Goal: Transaction & Acquisition: Download file/media

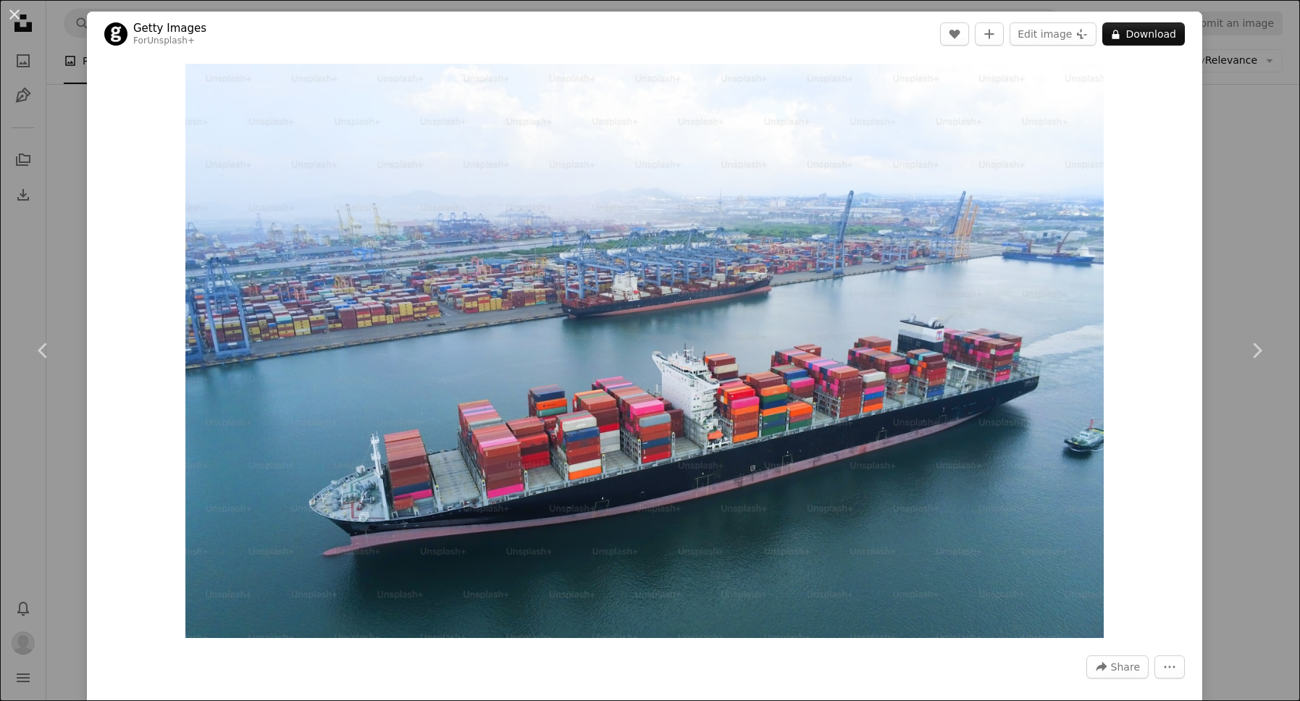
scroll to position [9806, 0]
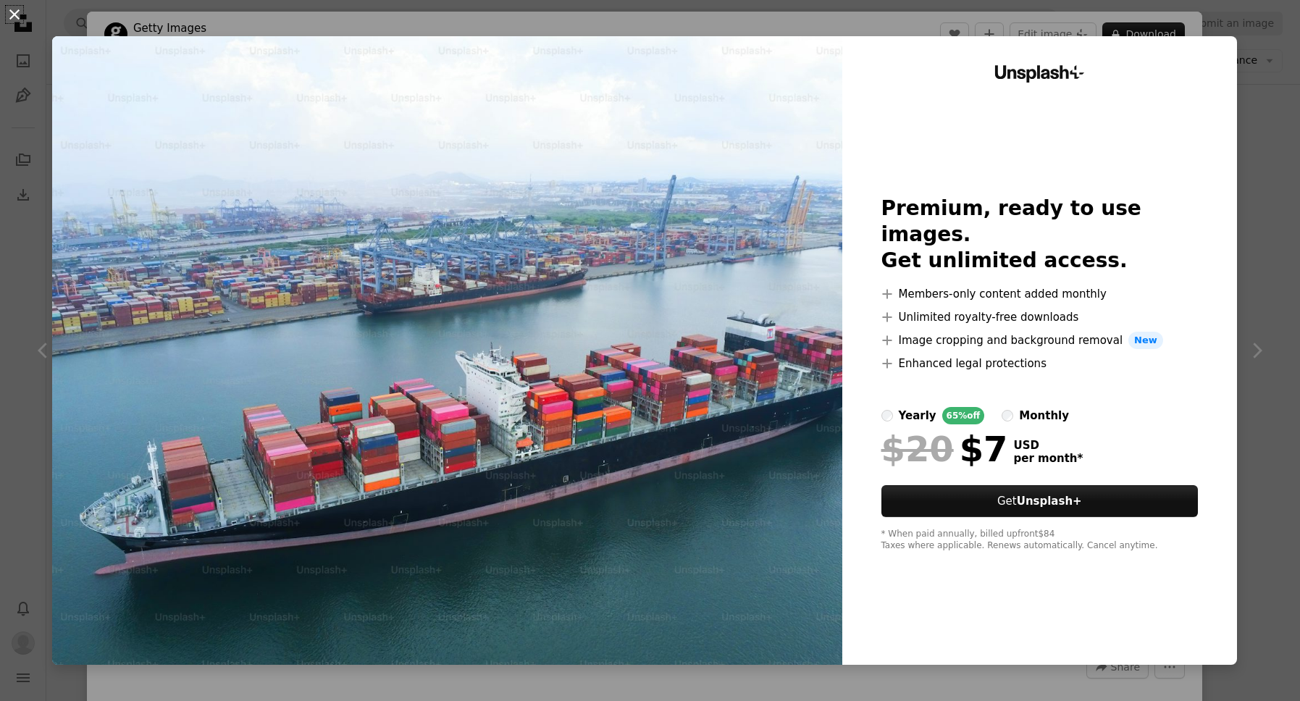
click at [14, 20] on button "An X shape" at bounding box center [14, 14] width 17 height 17
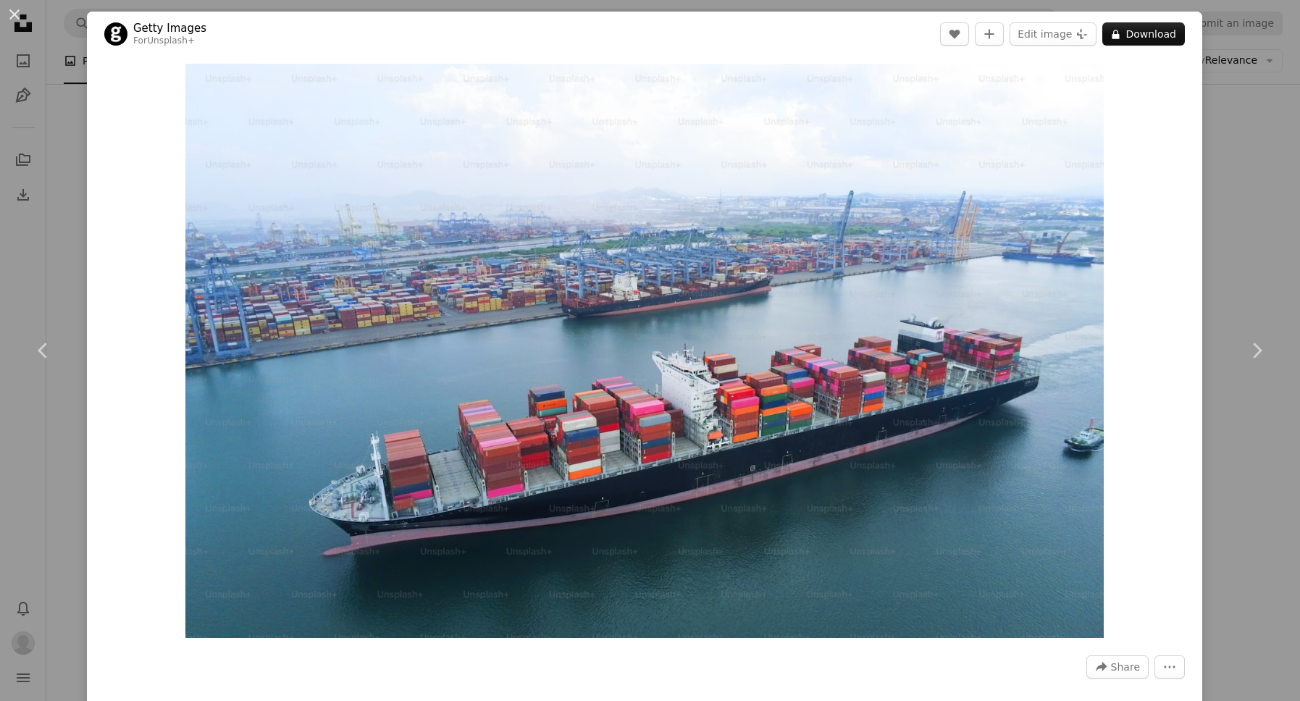
click at [1231, 195] on div "An X shape Chevron left Chevron right Getty Images For Unsplash+ A heart A plus…" at bounding box center [650, 350] width 1300 height 701
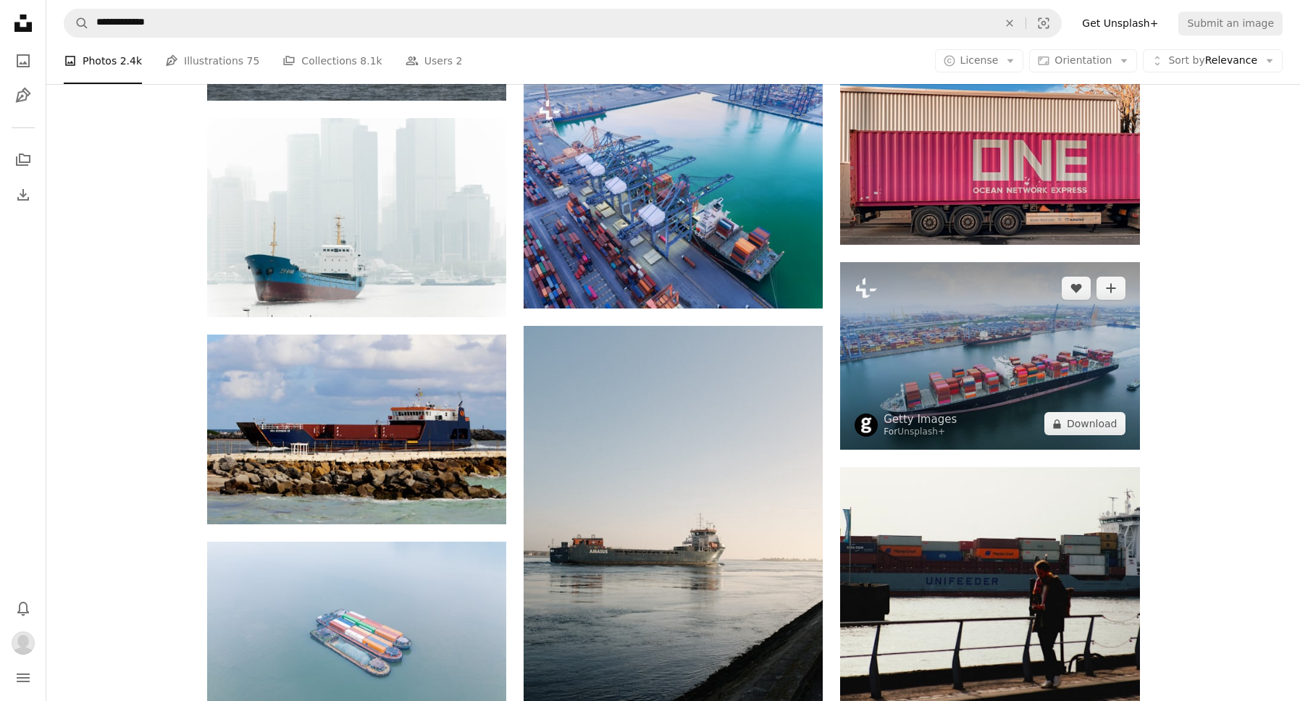
click at [939, 349] on img at bounding box center [989, 356] width 299 height 188
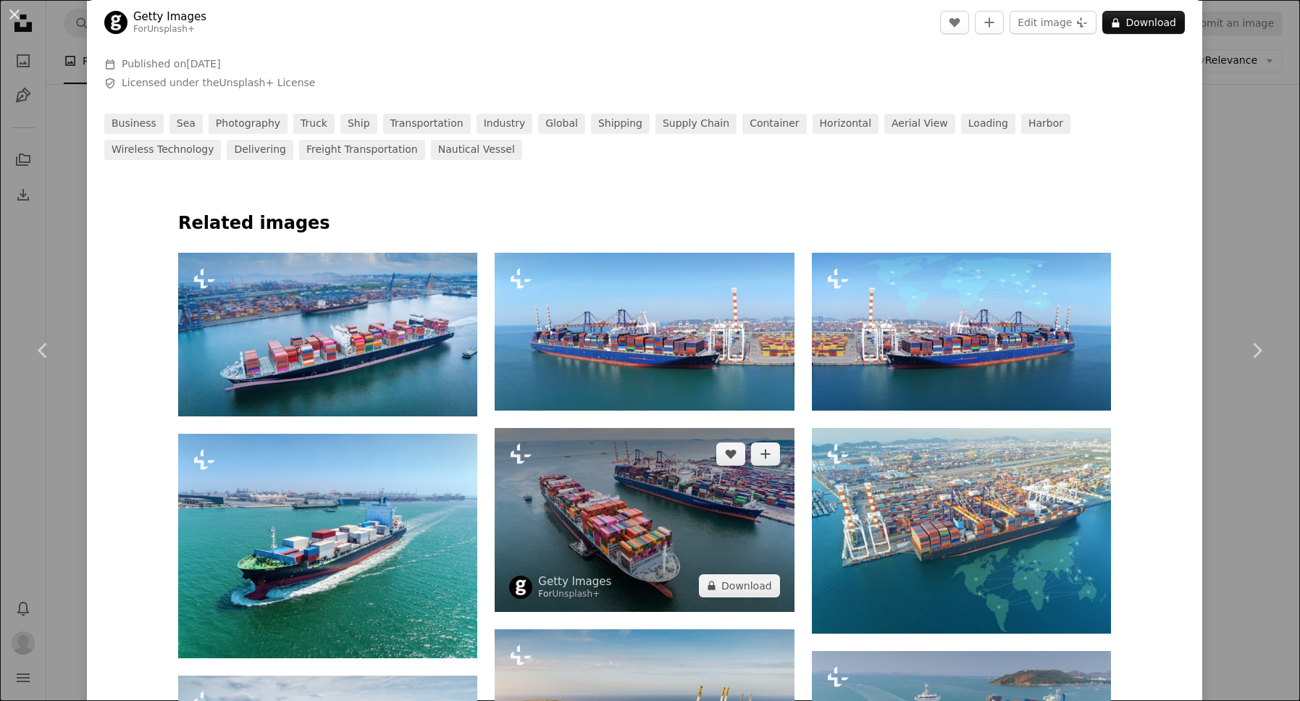
scroll to position [812, 0]
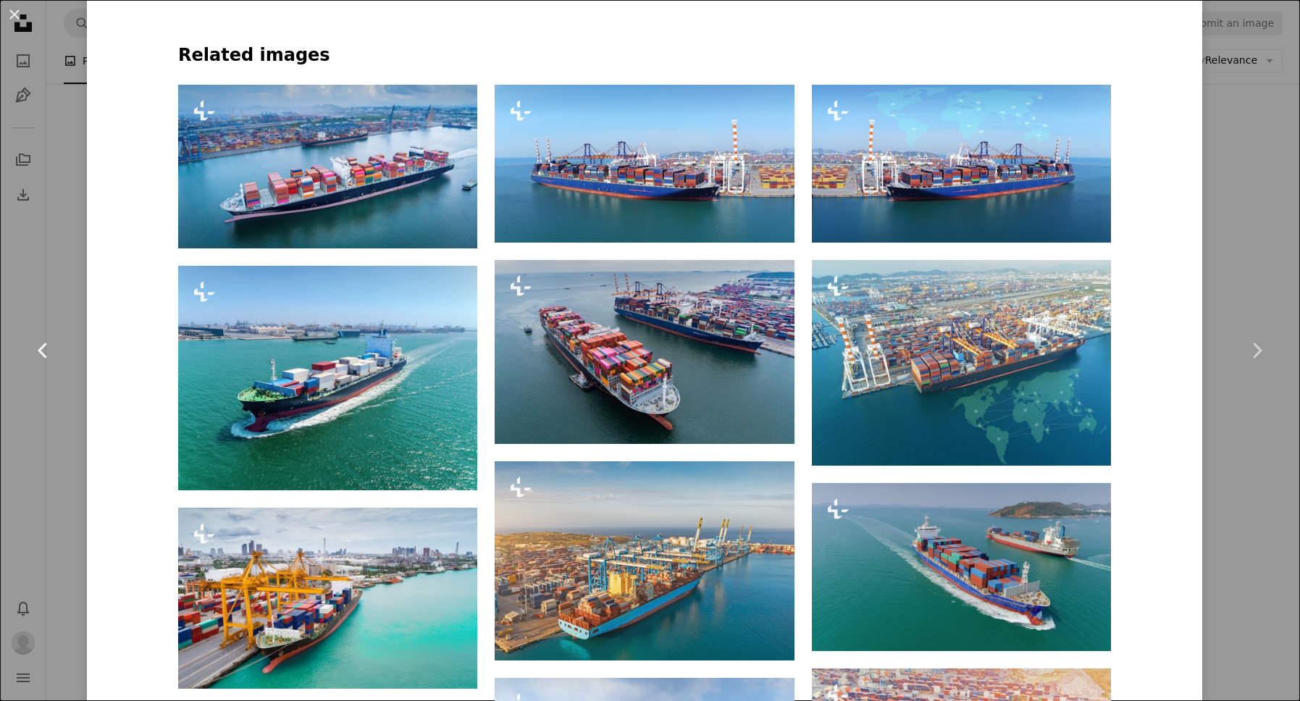
click at [63, 366] on link "Chevron left" at bounding box center [43, 350] width 87 height 139
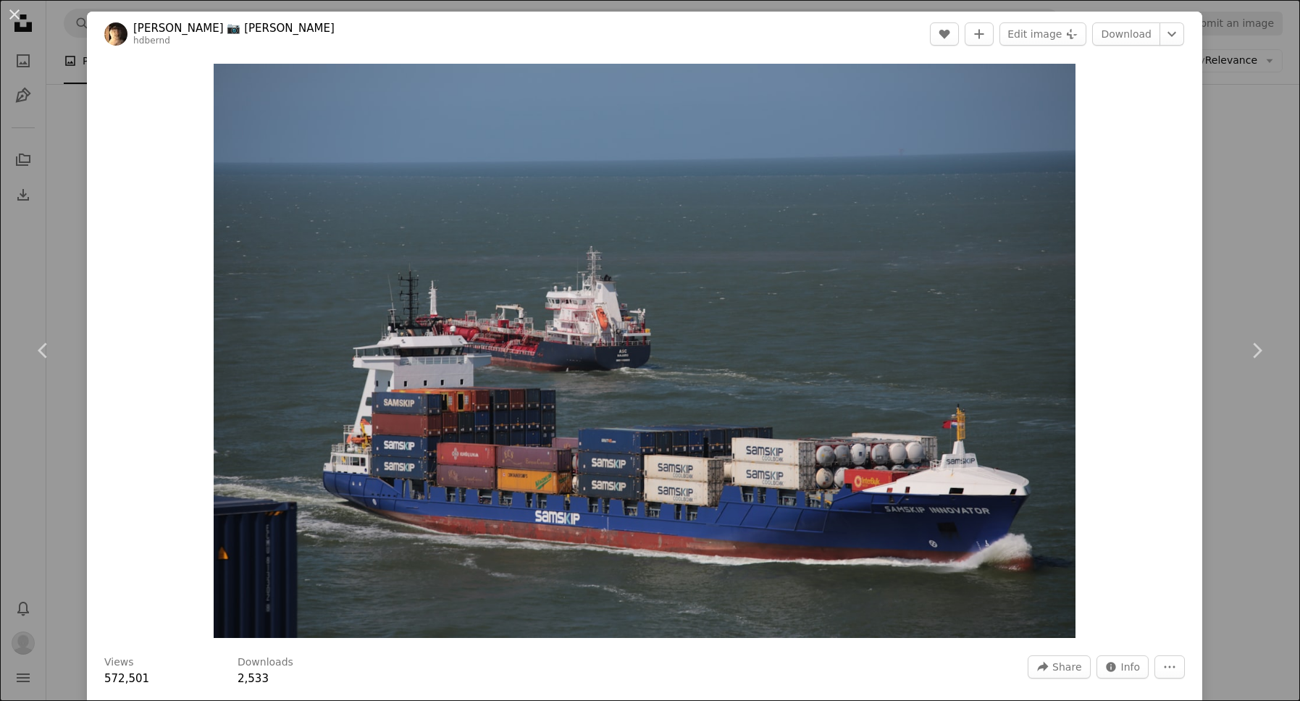
click at [1258, 251] on div "An X shape Chevron left Chevron right Bernd 📷 [PERSON_NAME] hdbernd A heart A p…" at bounding box center [650, 350] width 1300 height 701
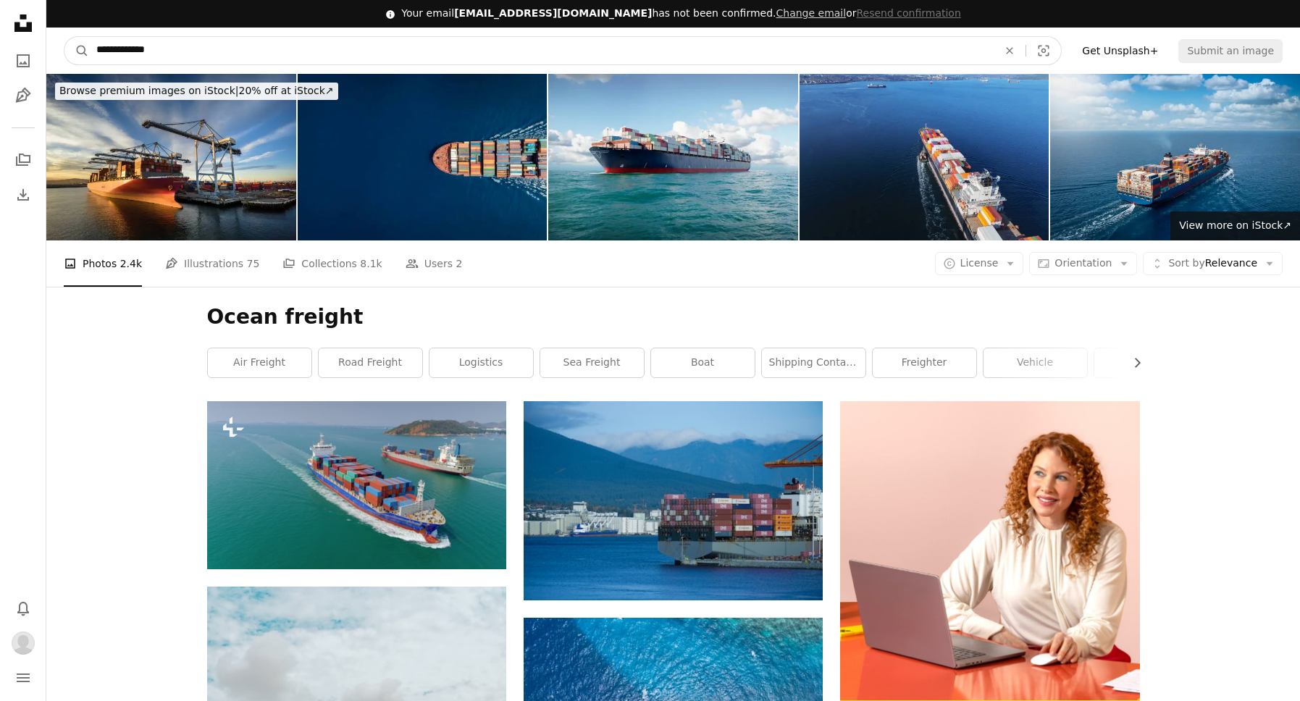
click at [164, 56] on input "**********" at bounding box center [541, 51] width 904 height 28
type input "****"
click button "A magnifying glass" at bounding box center [76, 51] width 25 height 28
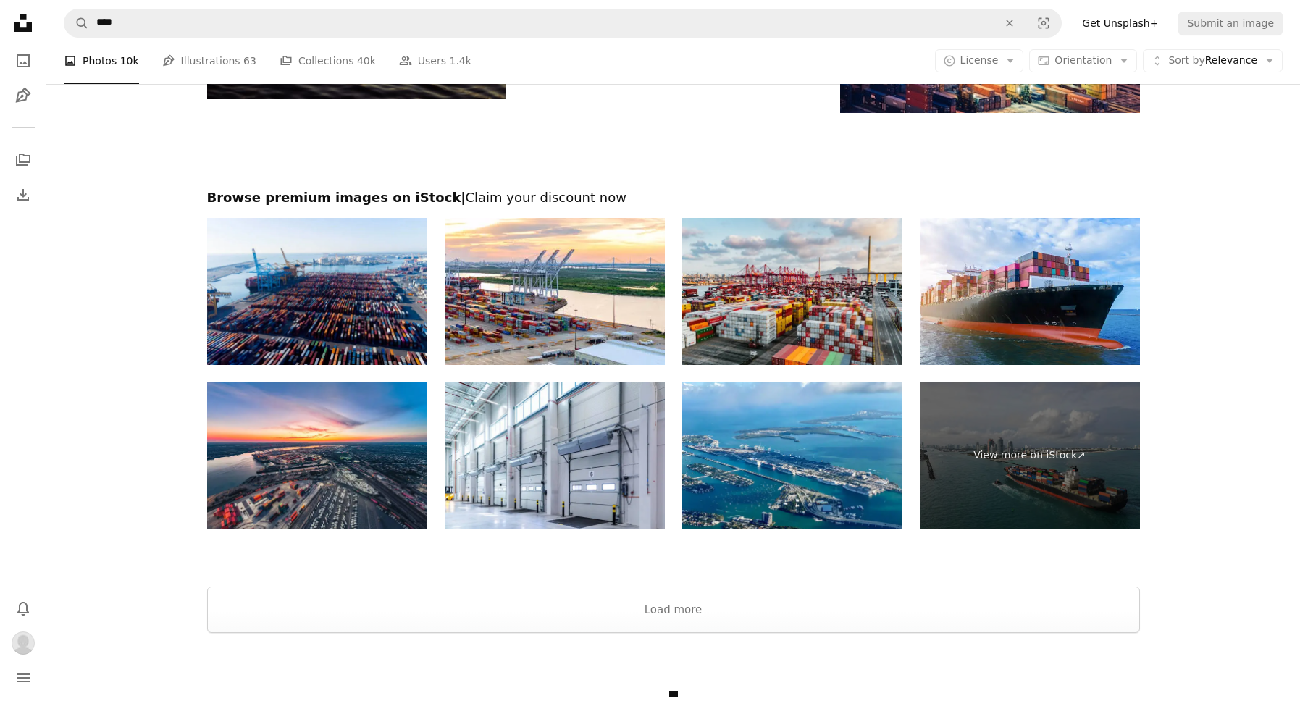
scroll to position [2088, 0]
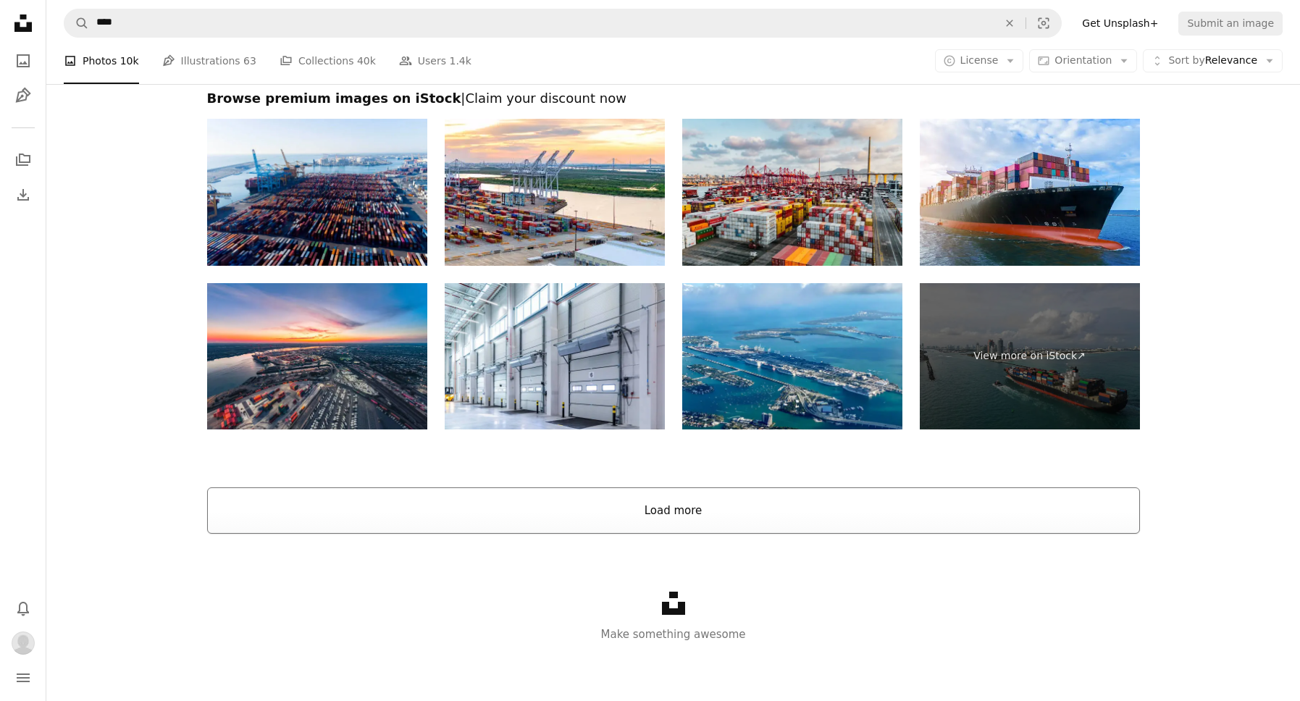
click at [479, 515] on button "Load more" at bounding box center [673, 510] width 933 height 46
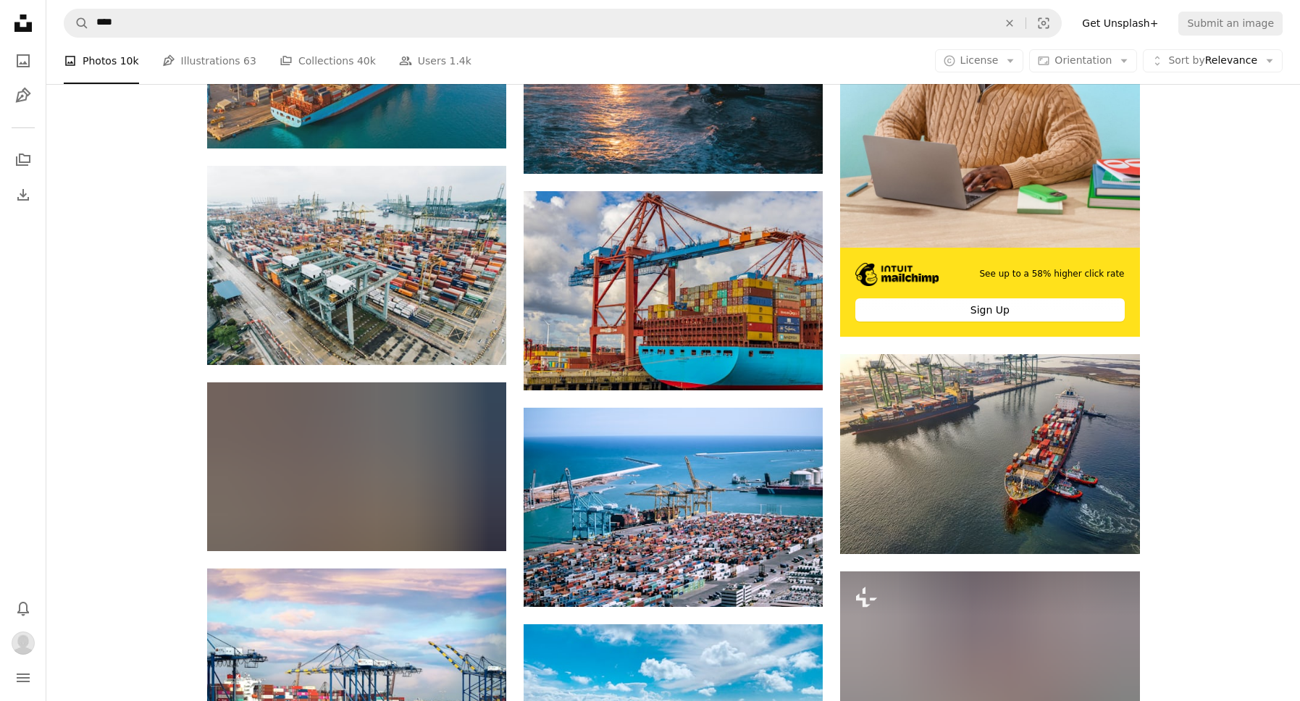
scroll to position [465, 0]
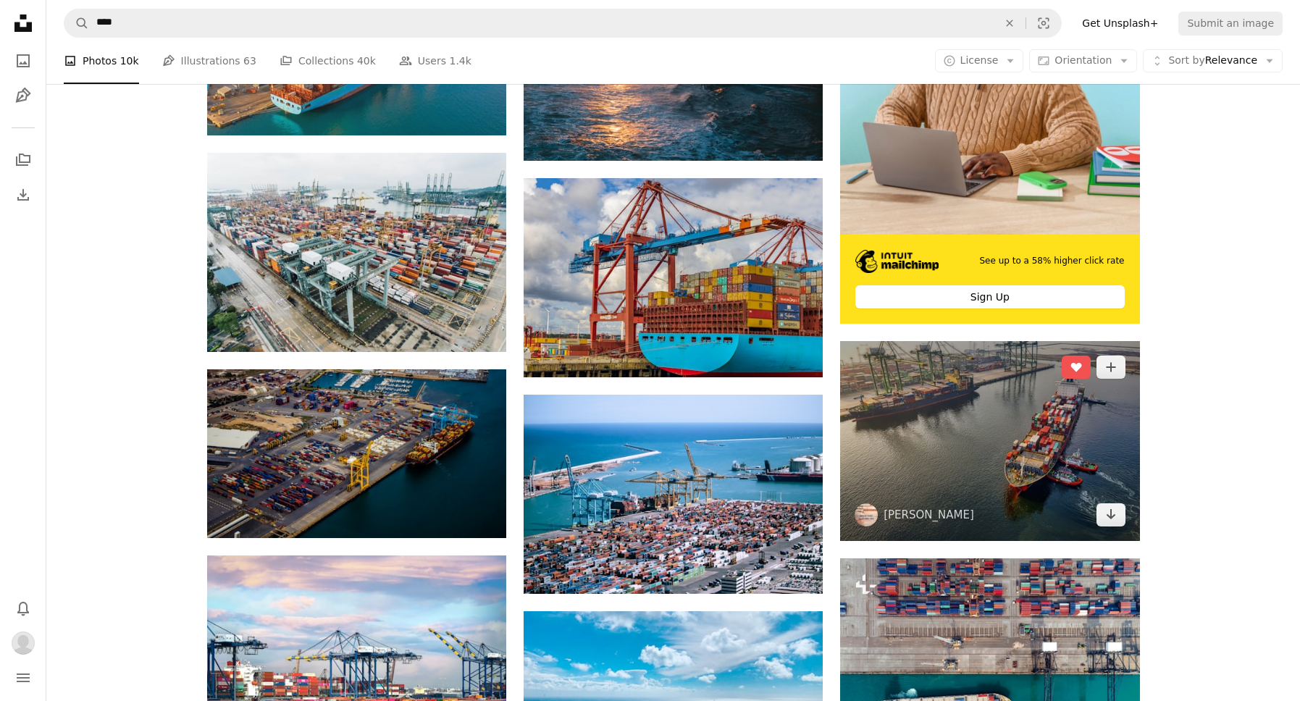
click at [1042, 428] on img at bounding box center [989, 441] width 299 height 200
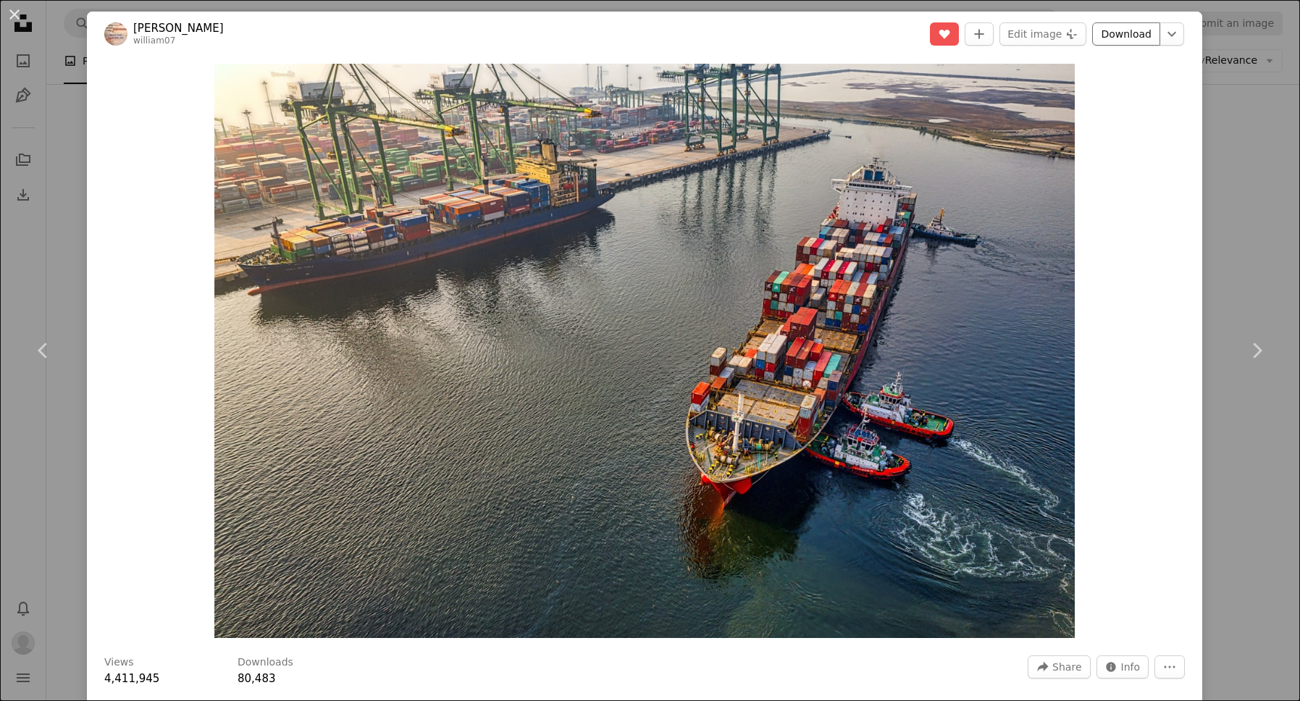
click at [1137, 33] on link "Download" at bounding box center [1126, 33] width 68 height 23
